Goal: Task Accomplishment & Management: Manage account settings

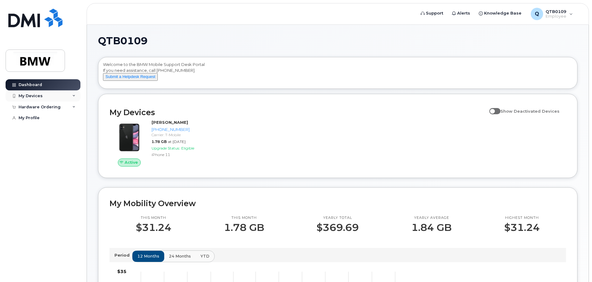
click at [57, 97] on div "My Devices" at bounding box center [43, 95] width 75 height 11
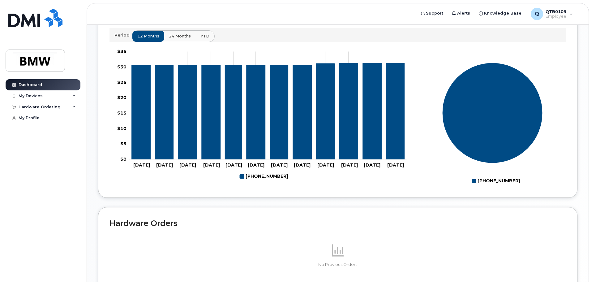
scroll to position [123, 0]
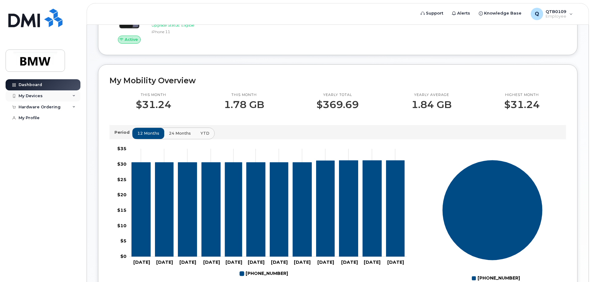
click at [30, 94] on div "My Devices" at bounding box center [31, 95] width 24 height 5
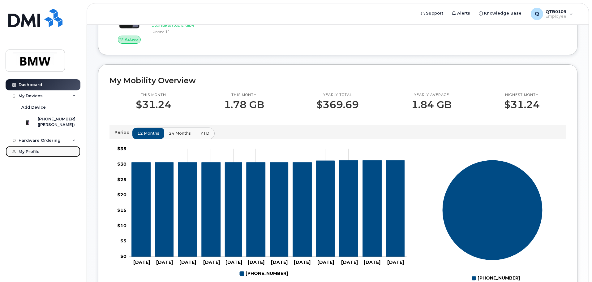
click at [37, 154] on link "My Profile" at bounding box center [43, 151] width 75 height 11
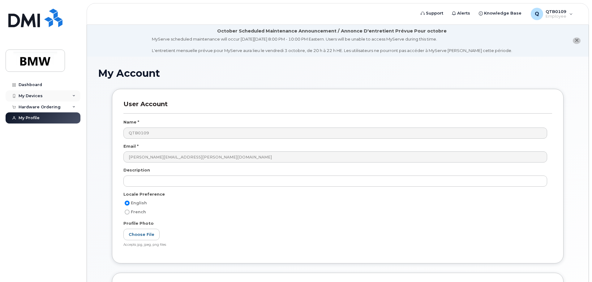
click at [48, 99] on div "My Devices" at bounding box center [43, 95] width 75 height 11
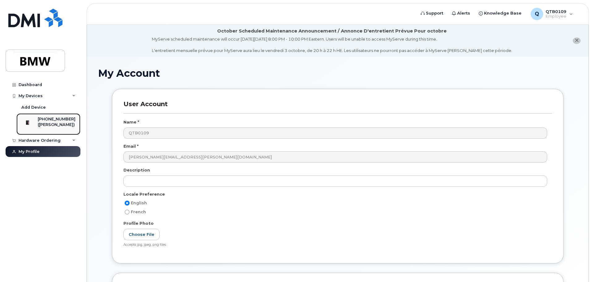
click at [57, 126] on div "([PERSON_NAME])" at bounding box center [57, 125] width 38 height 6
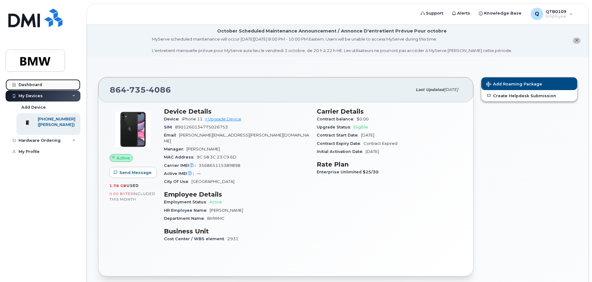
click at [42, 84] on link "Dashboard" at bounding box center [43, 84] width 75 height 11
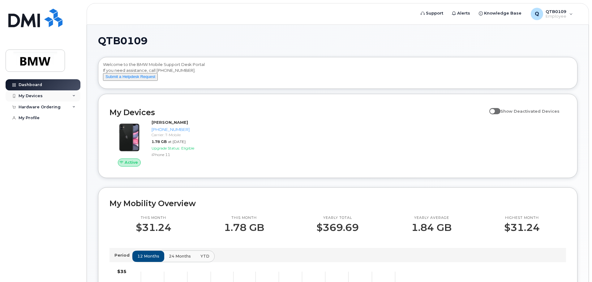
click at [48, 95] on div "My Devices" at bounding box center [43, 95] width 75 height 11
click at [49, 108] on div "Hardware Ordering" at bounding box center [40, 107] width 42 height 5
click at [40, 119] on link "My Profile" at bounding box center [43, 117] width 75 height 11
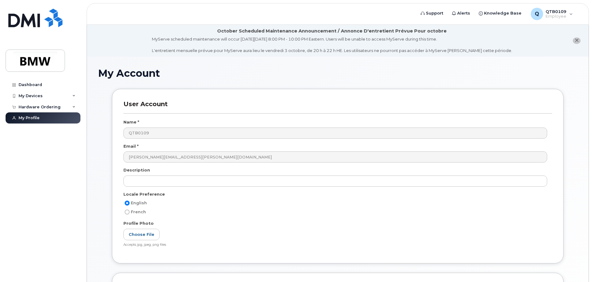
scroll to position [117, 0]
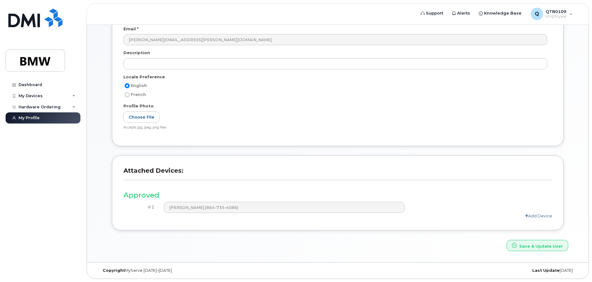
click at [534, 217] on link "Add Device" at bounding box center [538, 215] width 27 height 5
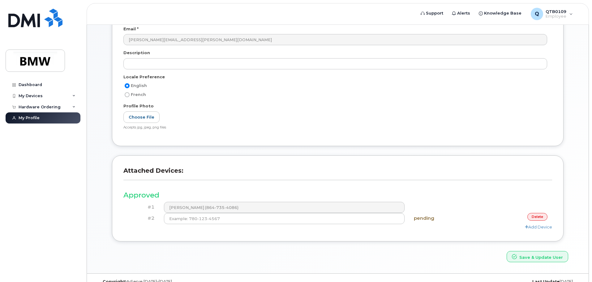
click at [537, 218] on link "delete" at bounding box center [538, 217] width 20 height 8
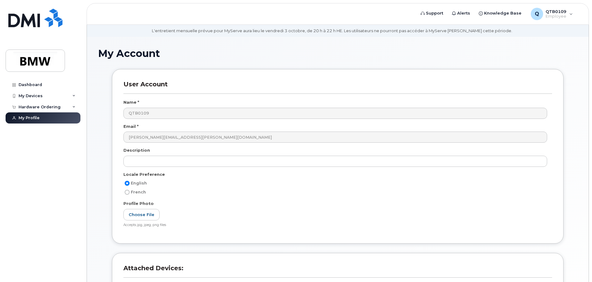
scroll to position [0, 0]
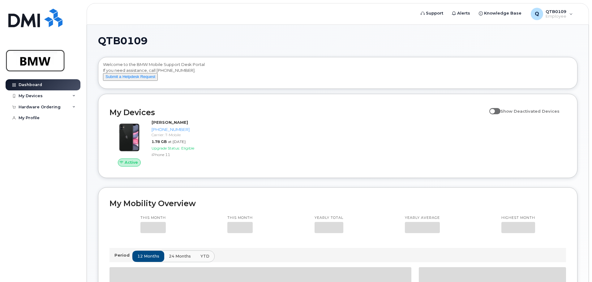
click at [16, 60] on img at bounding box center [35, 61] width 48 height 18
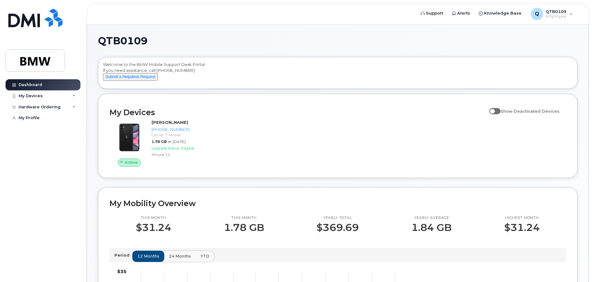
click at [495, 110] on input "Show Deactivated Devices" at bounding box center [492, 107] width 5 height 5
click at [501, 114] on span at bounding box center [495, 111] width 11 height 6
click at [495, 110] on input "Show Deactivated Devices" at bounding box center [492, 107] width 5 height 5
checkbox input "false"
click at [28, 96] on div "My Devices" at bounding box center [31, 95] width 24 height 5
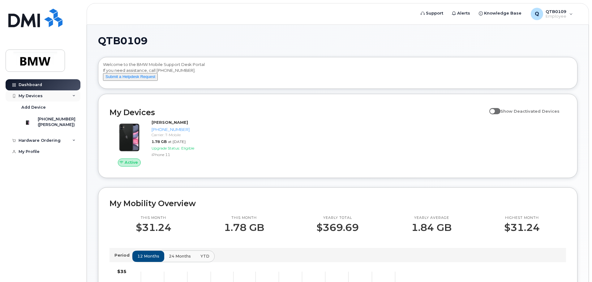
click at [28, 96] on div "My Devices" at bounding box center [31, 95] width 24 height 5
click at [36, 109] on div "Hardware Ordering" at bounding box center [40, 107] width 42 height 5
click at [35, 118] on div "My Profile" at bounding box center [29, 117] width 21 height 5
